Goal: Task Accomplishment & Management: Manage account settings

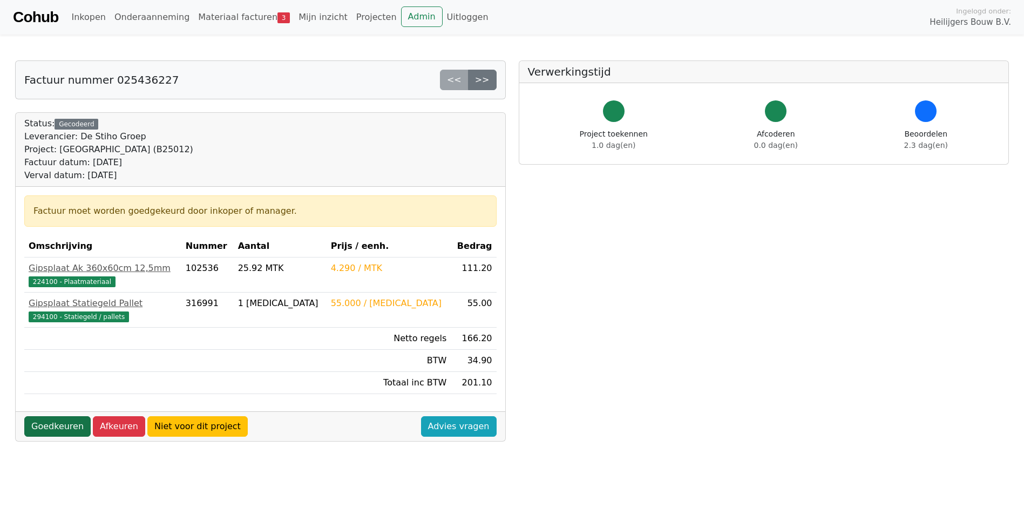
click at [48, 428] on link "Goedkeuren" at bounding box center [57, 426] width 66 height 21
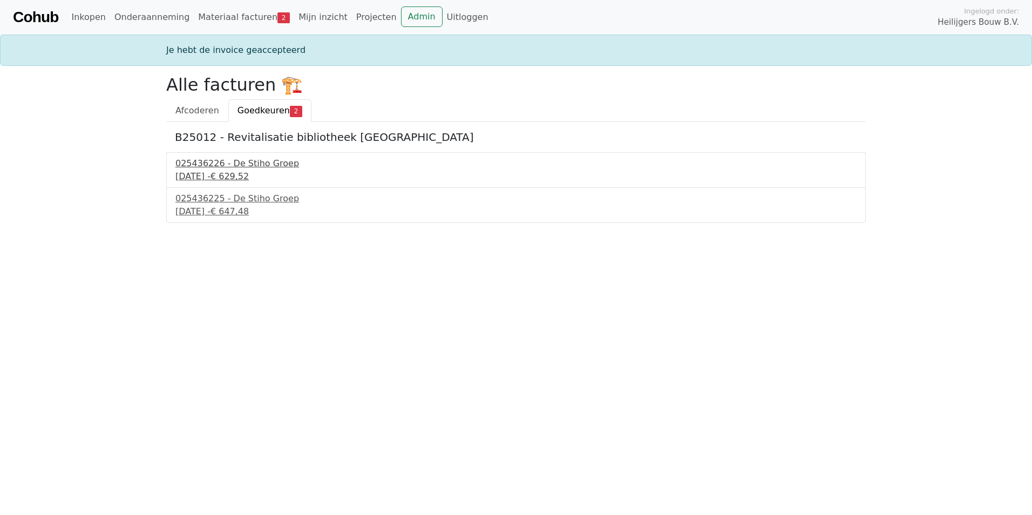
click at [302, 166] on div "025436226 - De Stiho Groep" at bounding box center [515, 163] width 681 height 13
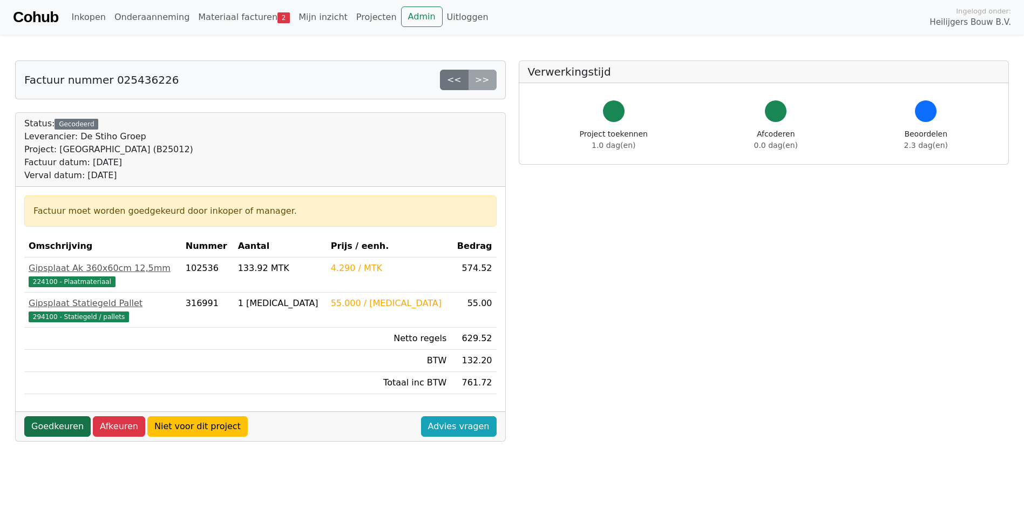
click at [38, 431] on link "Goedkeuren" at bounding box center [57, 426] width 66 height 21
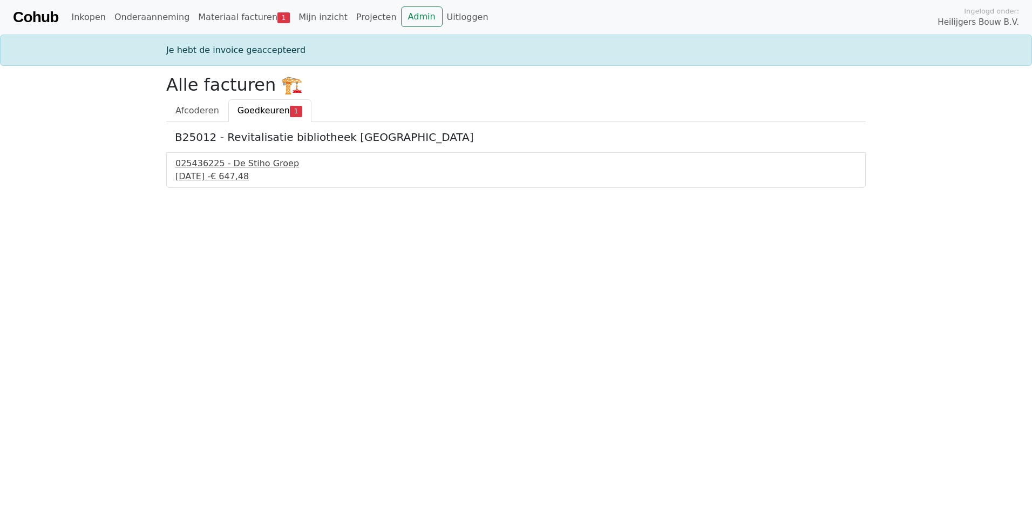
click at [253, 162] on div "025436225 - De Stiho Groep" at bounding box center [515, 163] width 681 height 13
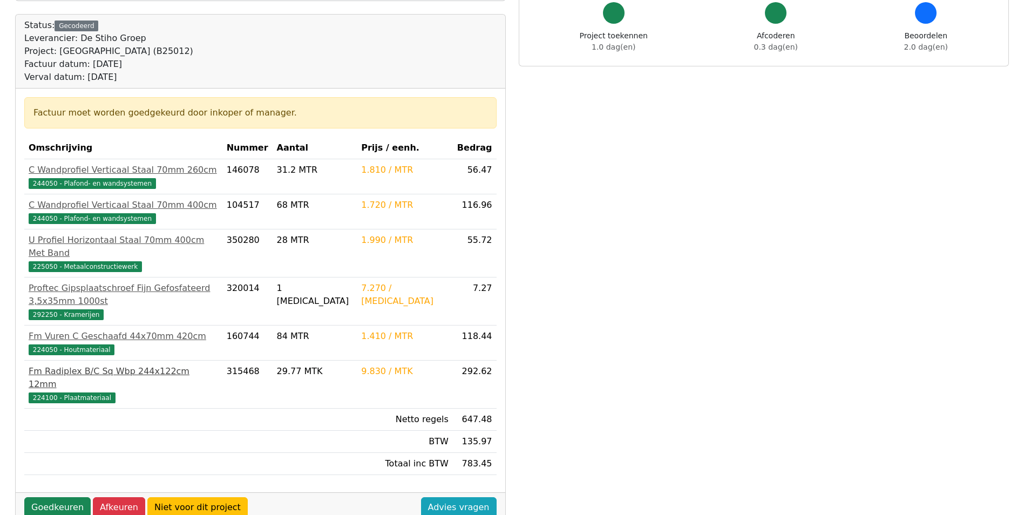
scroll to position [108, 0]
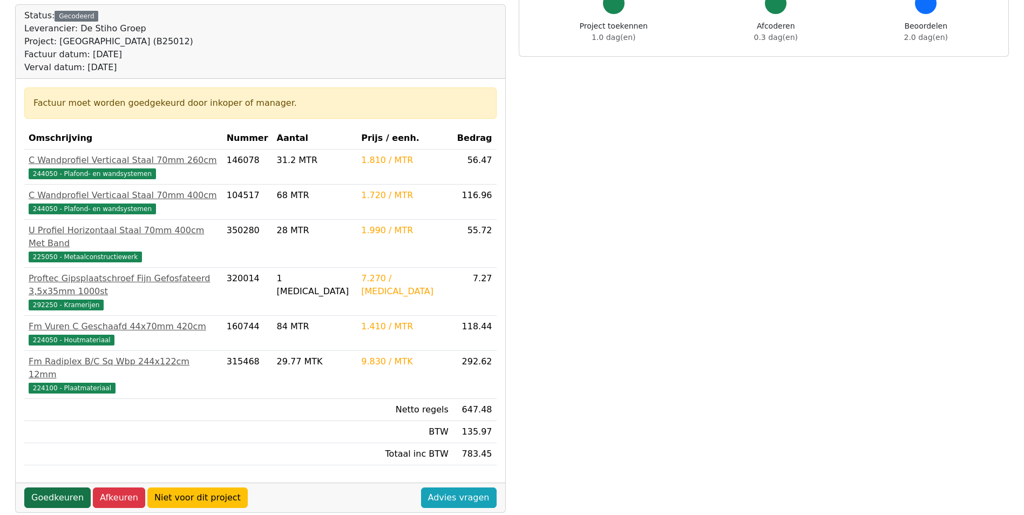
click at [44, 487] on link "Goedkeuren" at bounding box center [57, 497] width 66 height 21
